Goal: Complete application form: Complete application form

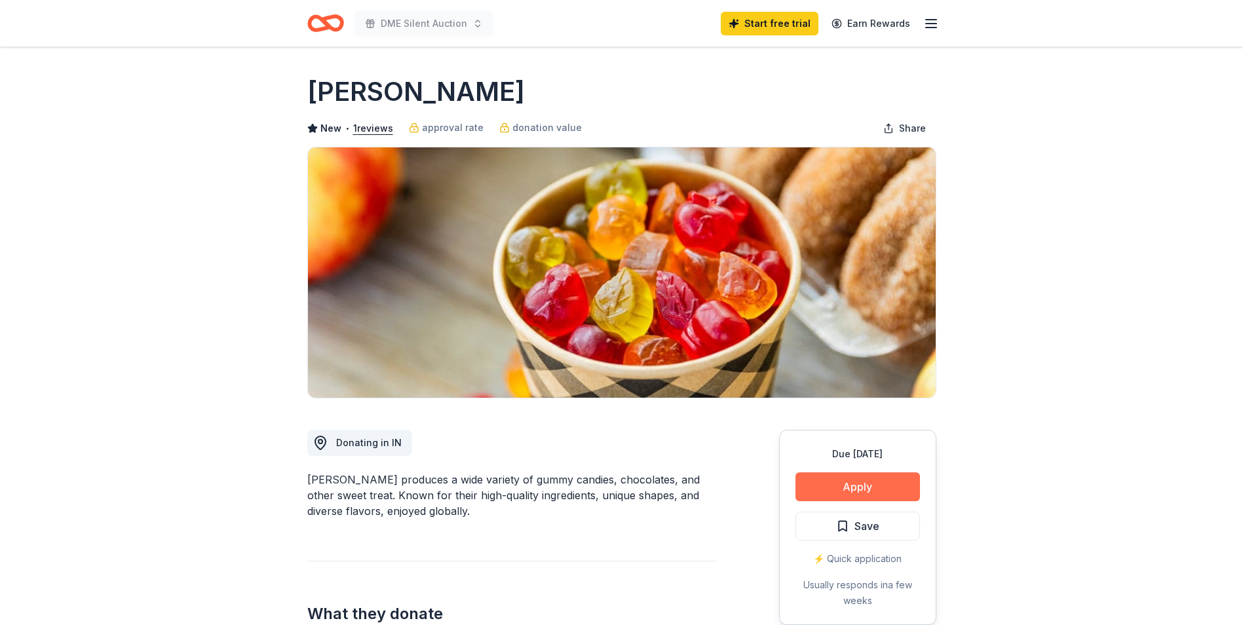
click at [866, 481] on button "Apply" at bounding box center [858, 486] width 125 height 29
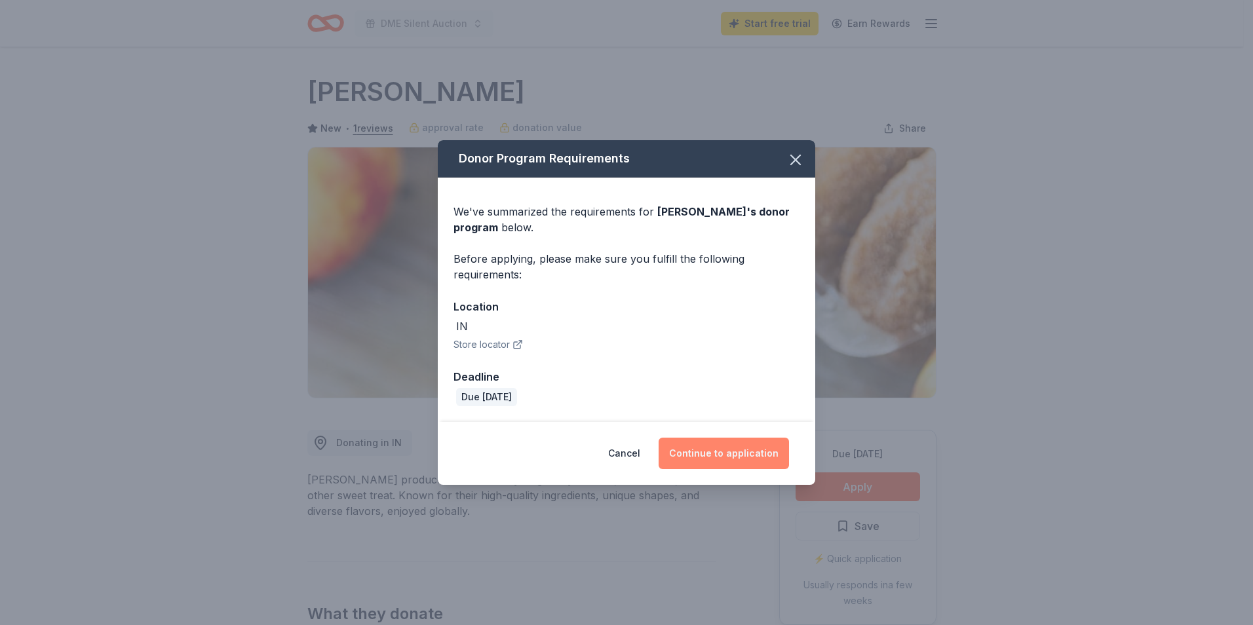
click at [702, 454] on button "Continue to application" at bounding box center [724, 453] width 130 height 31
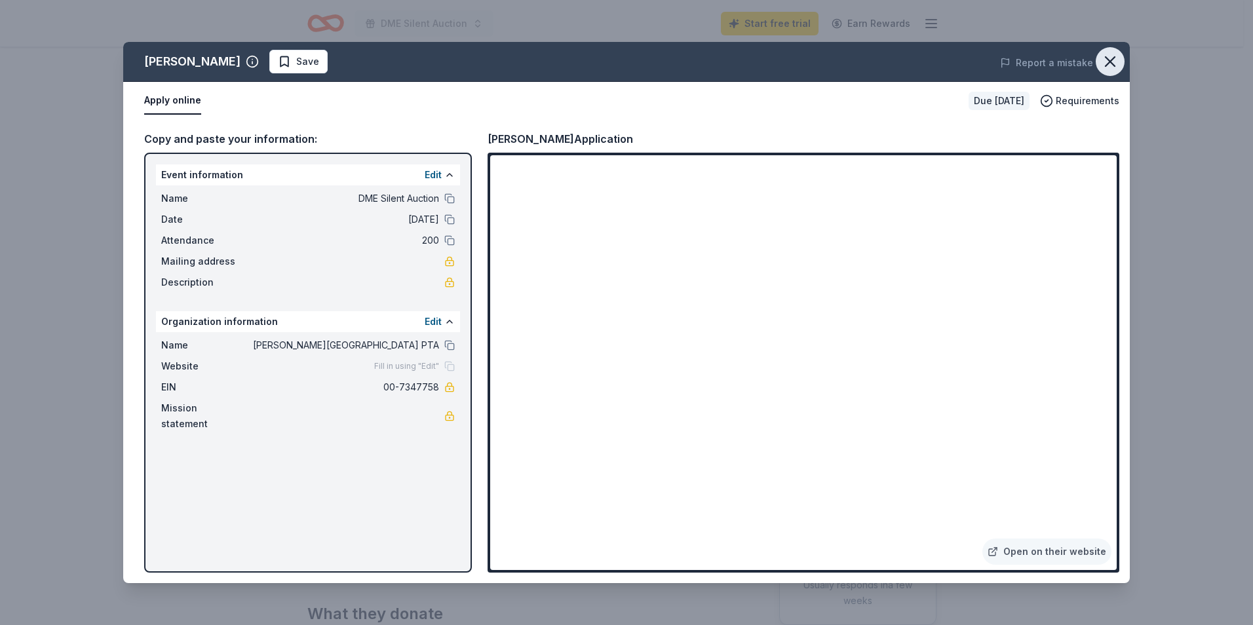
click at [1113, 56] on icon "button" at bounding box center [1110, 61] width 18 height 18
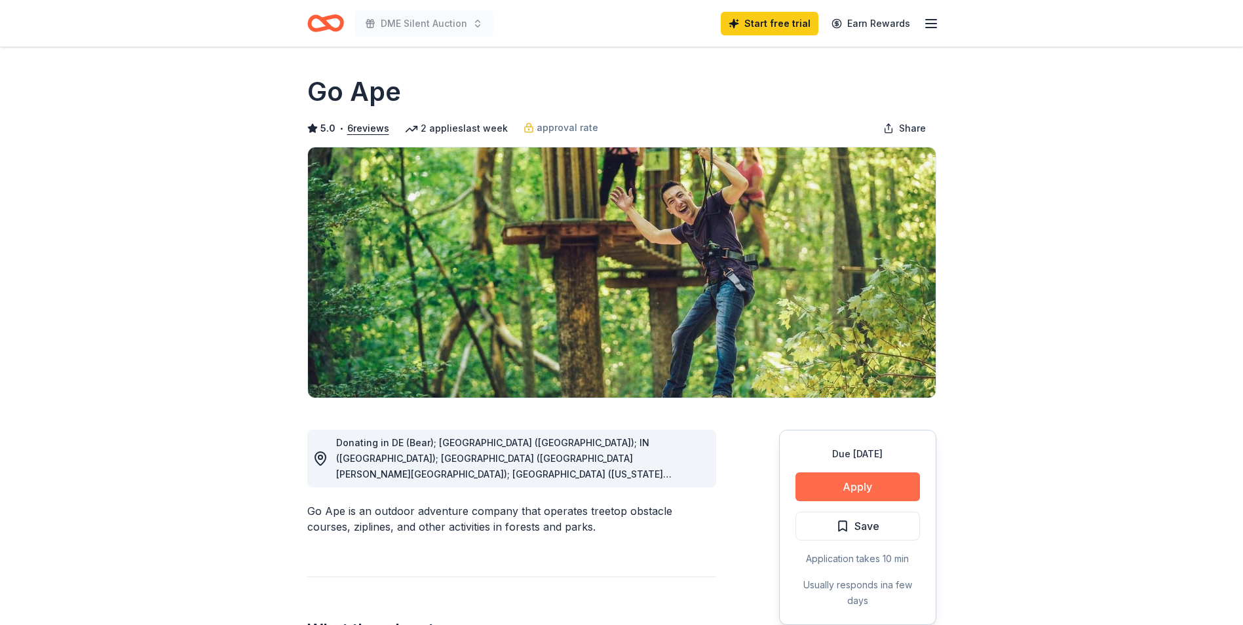
click at [849, 486] on button "Apply" at bounding box center [858, 486] width 125 height 29
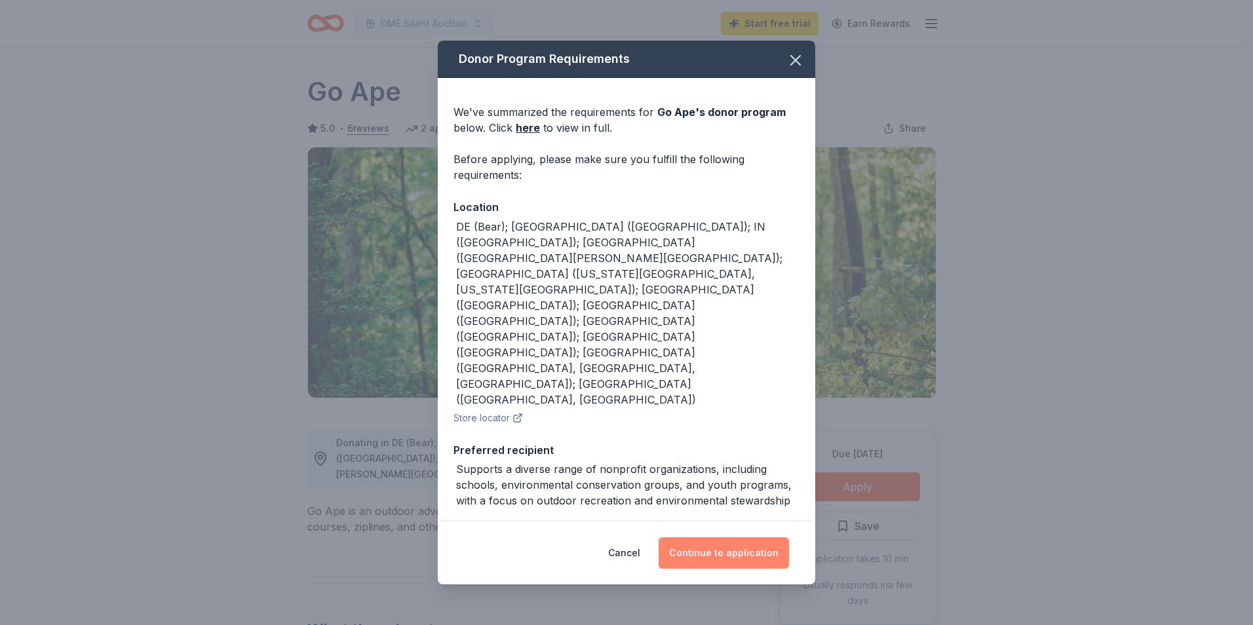
click at [761, 553] on button "Continue to application" at bounding box center [724, 552] width 130 height 31
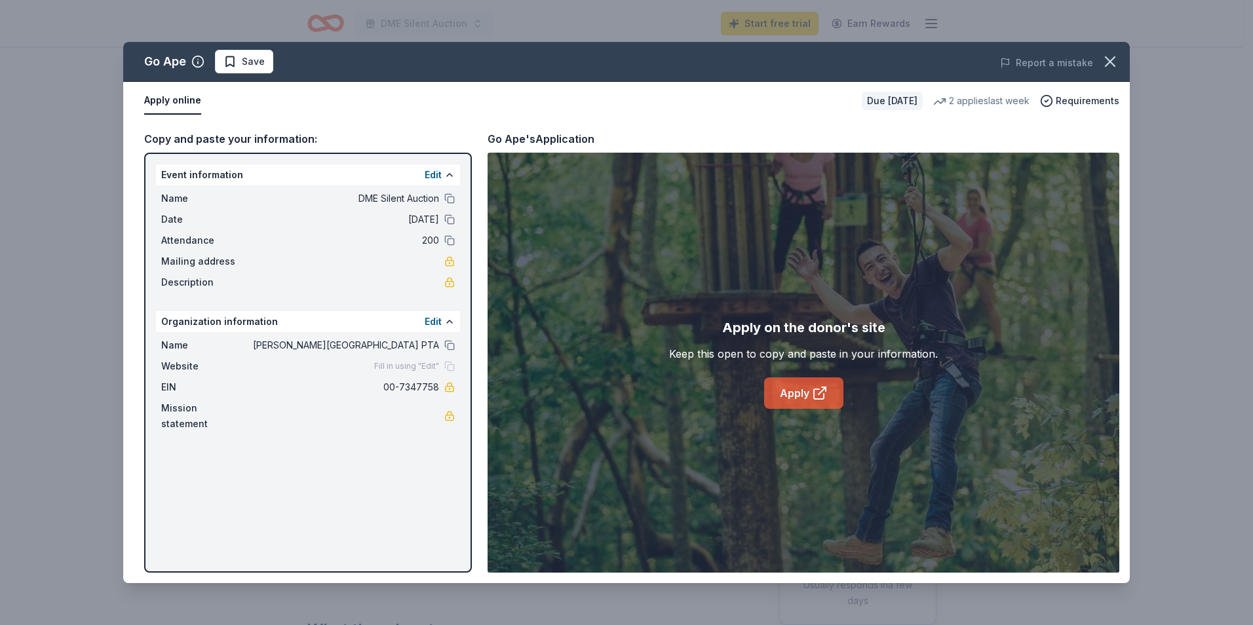
click at [820, 399] on icon at bounding box center [819, 394] width 10 height 10
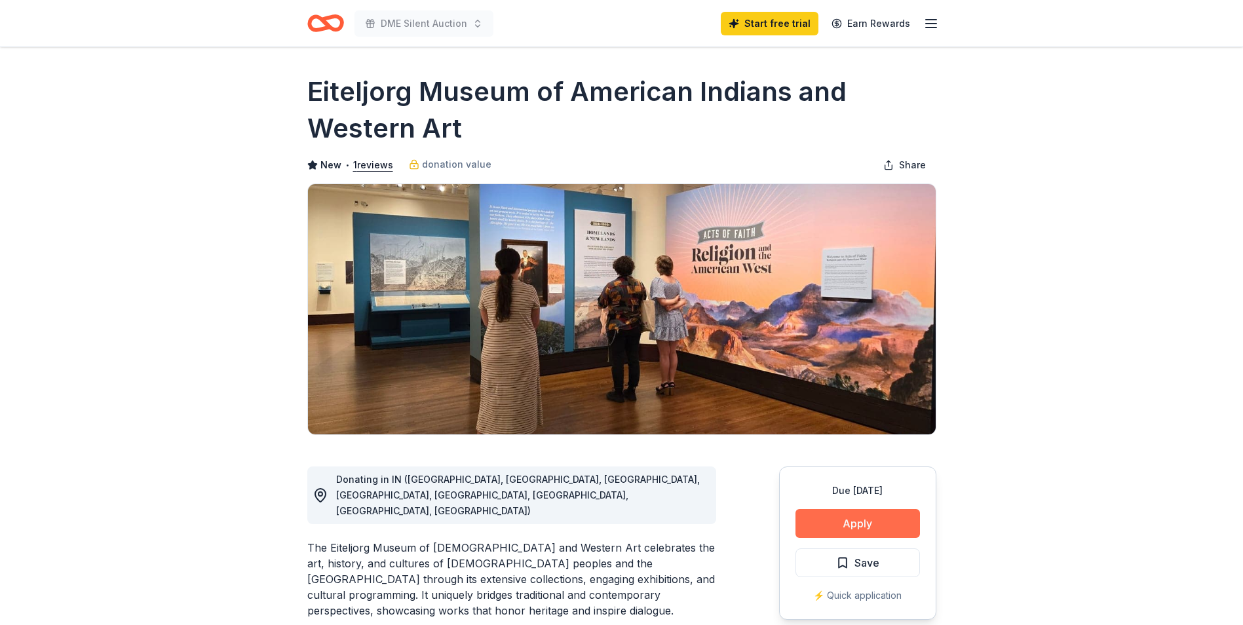
click at [846, 520] on button "Apply" at bounding box center [858, 523] width 125 height 29
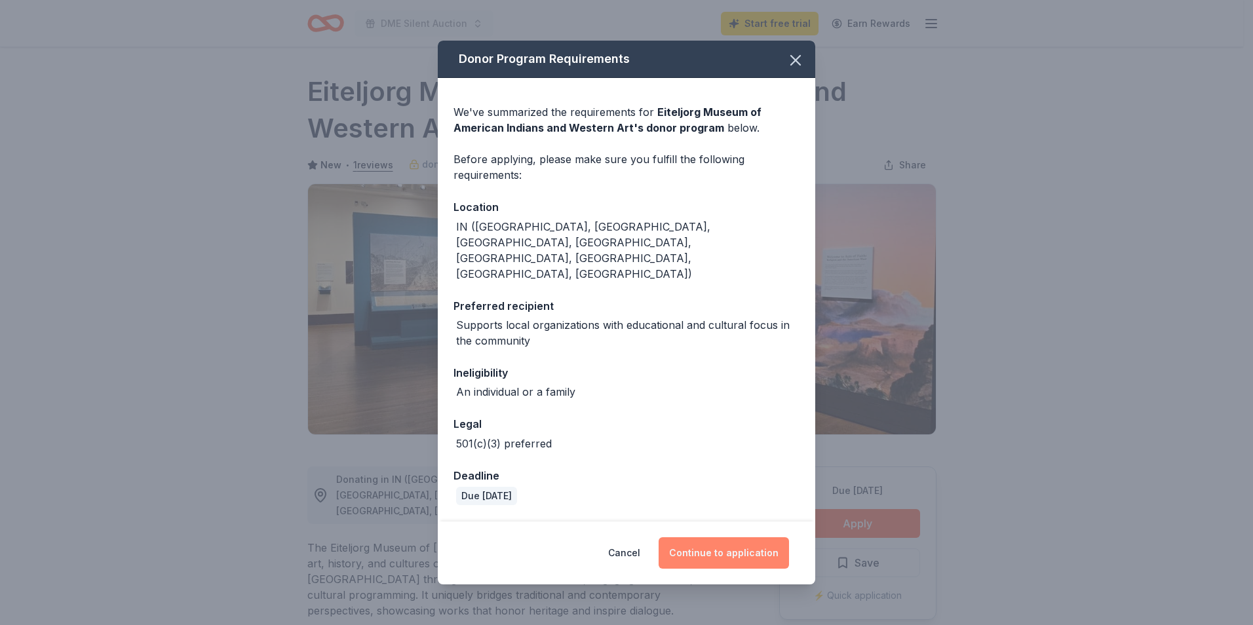
click at [735, 545] on button "Continue to application" at bounding box center [724, 552] width 130 height 31
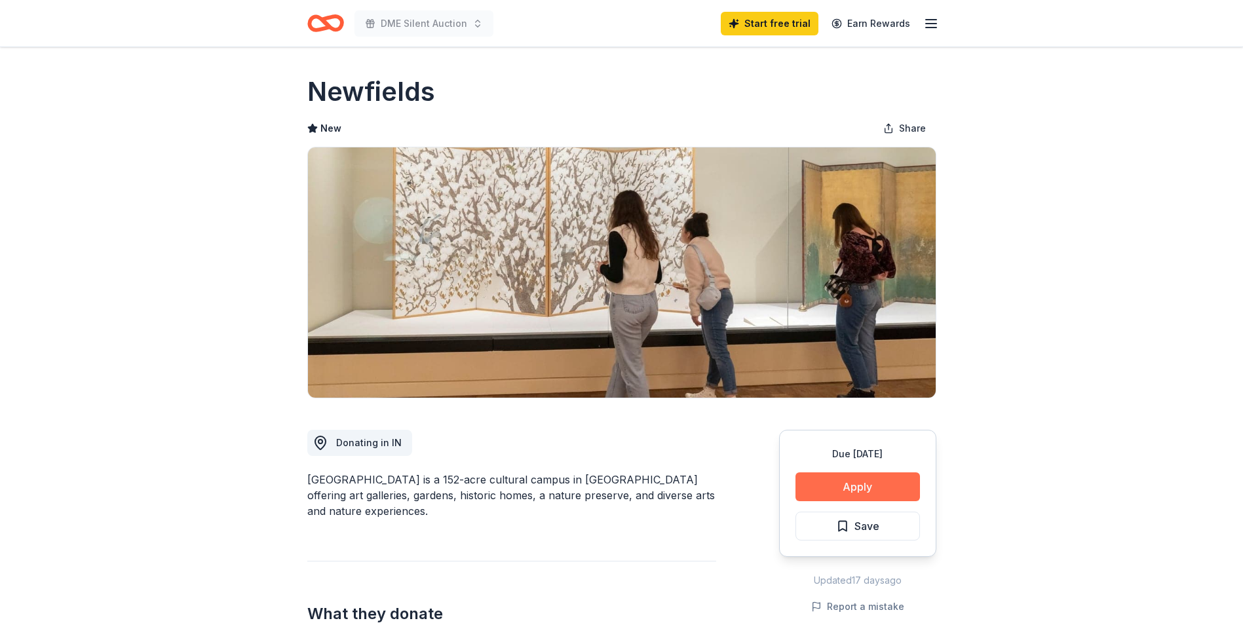
click at [826, 491] on button "Apply" at bounding box center [858, 486] width 125 height 29
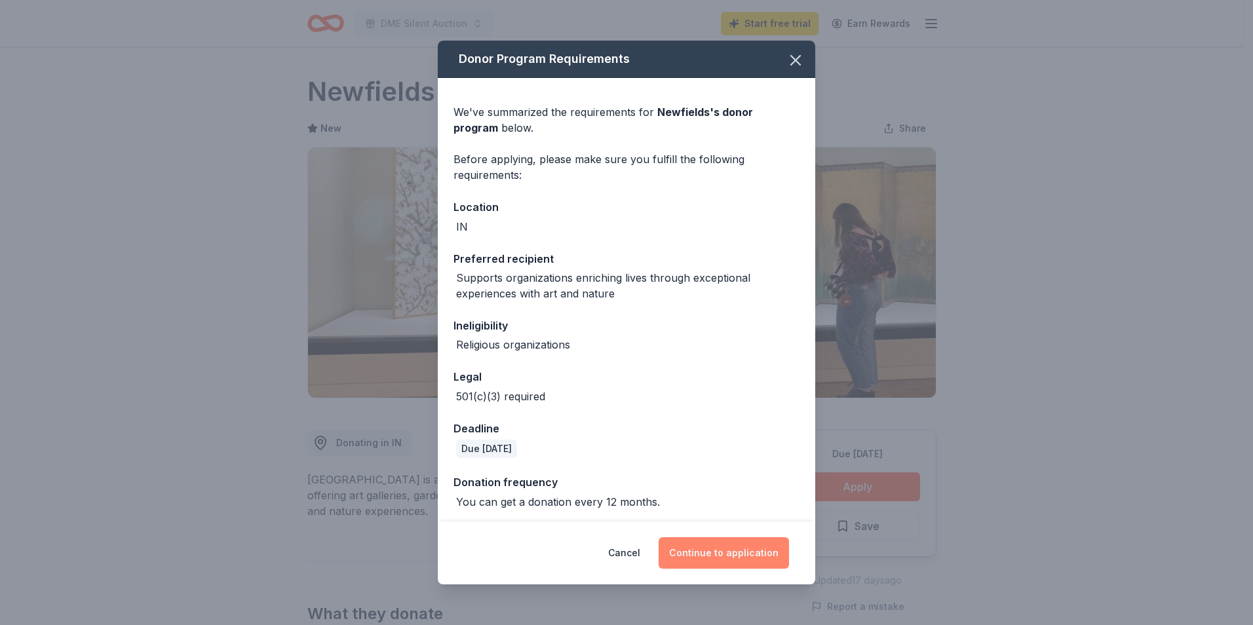
click at [759, 551] on button "Continue to application" at bounding box center [724, 552] width 130 height 31
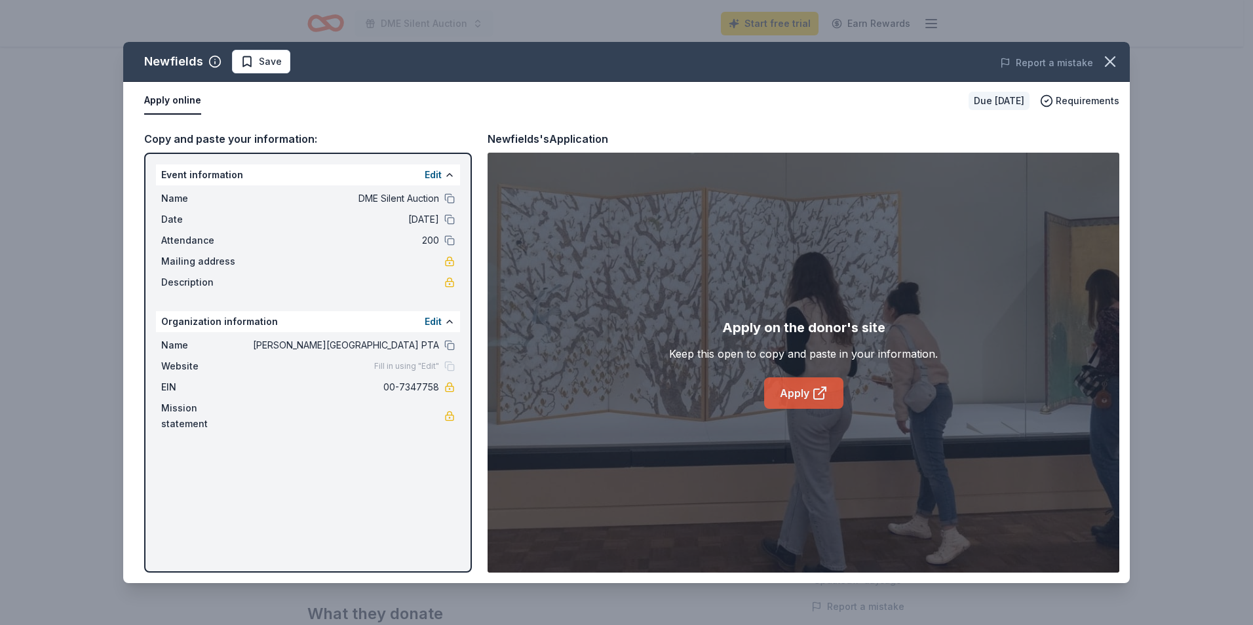
click at [816, 395] on icon at bounding box center [820, 393] width 16 height 16
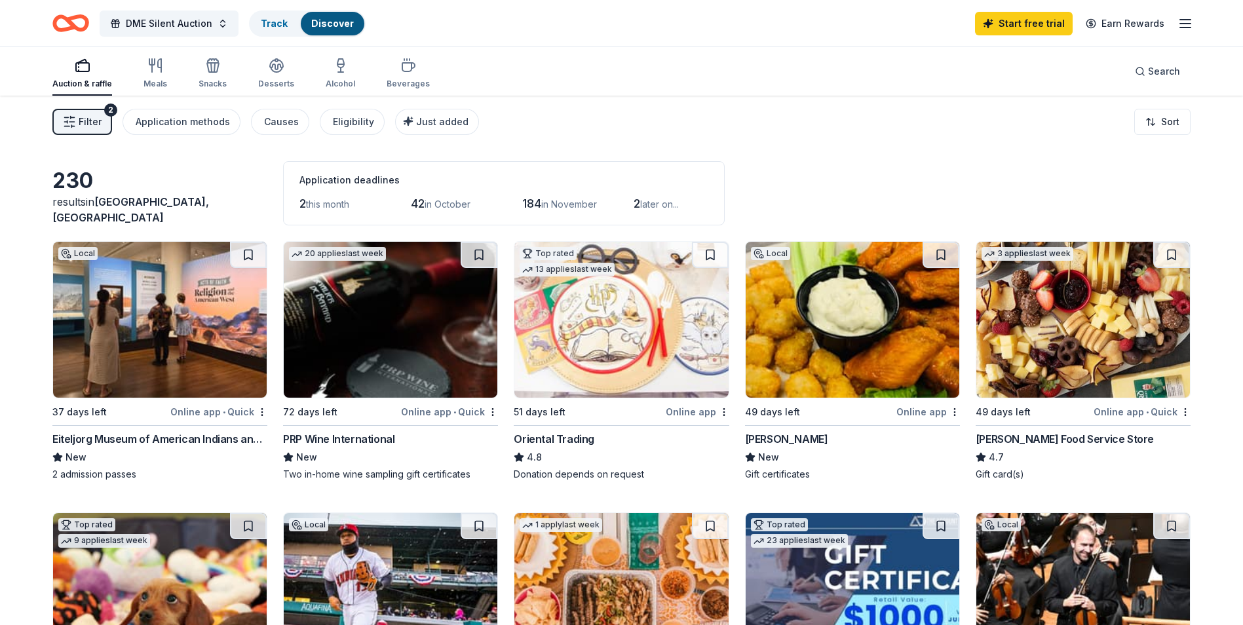
scroll to position [197, 0]
